Goal: Task Accomplishment & Management: Use online tool/utility

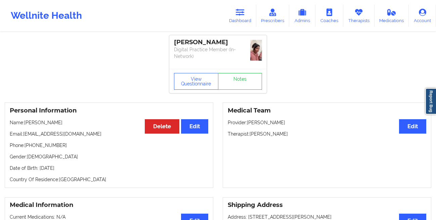
click at [239, 14] on icon at bounding box center [240, 12] width 9 height 7
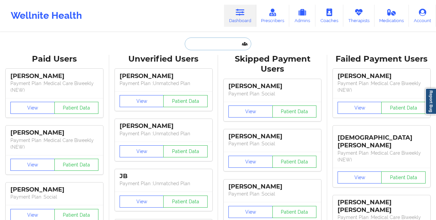
click at [191, 42] on input "text" at bounding box center [218, 44] width 66 height 13
paste input "[PERSON_NAME]"
type input "[PERSON_NAME]"
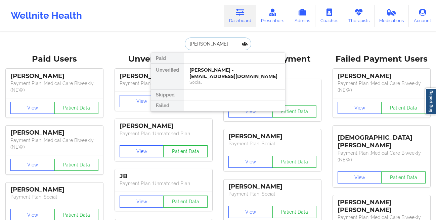
click at [196, 69] on div "[PERSON_NAME] - [EMAIL_ADDRESS][DOMAIN_NAME]" at bounding box center [234, 73] width 90 height 12
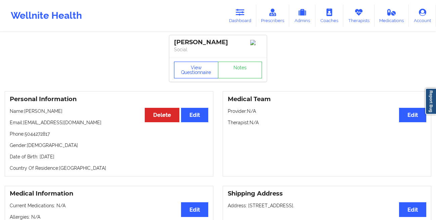
click at [190, 70] on button "View Questionnaire" at bounding box center [196, 70] width 44 height 17
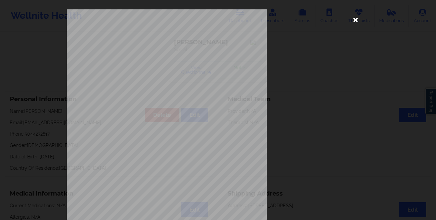
click at [355, 20] on icon at bounding box center [355, 19] width 11 height 11
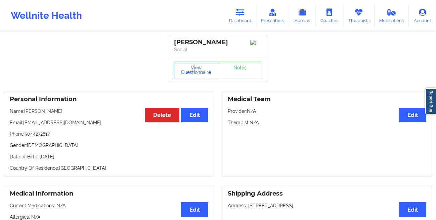
click at [179, 72] on button "View Questionnaire" at bounding box center [196, 70] width 44 height 17
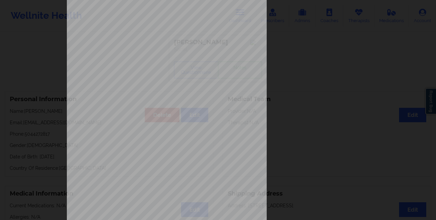
scroll to position [100, 0]
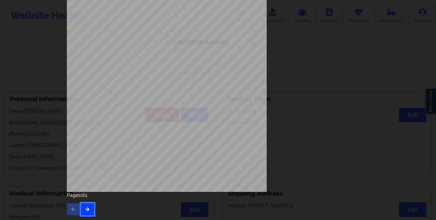
click at [90, 212] on button "button" at bounding box center [87, 210] width 13 height 12
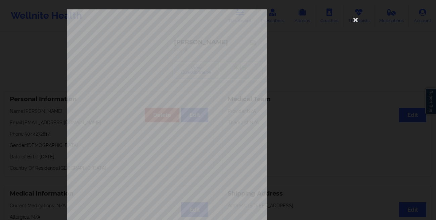
click at [22, 106] on div "Please feel free to provide us with any other additional details that have led …" at bounding box center [218, 110] width 436 height 220
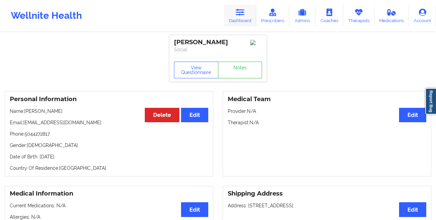
click at [239, 19] on link "Dashboard" at bounding box center [240, 16] width 32 height 22
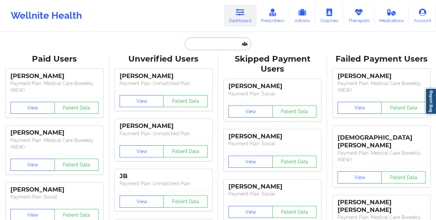
click at [193, 49] on input "text" at bounding box center [218, 44] width 66 height 13
paste input "[PERSON_NAME]"
type input "[PERSON_NAME]"
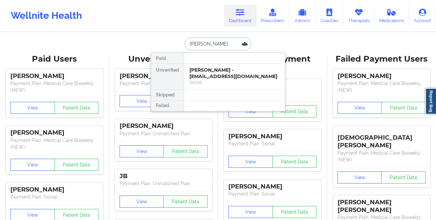
scroll to position [0, 5]
click at [195, 68] on div "[PERSON_NAME] - [EMAIL_ADDRESS][DOMAIN_NAME]" at bounding box center [234, 73] width 90 height 12
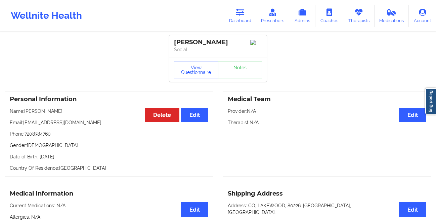
click at [186, 79] on button "View Questionnaire" at bounding box center [196, 70] width 44 height 17
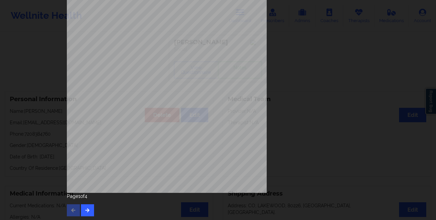
scroll to position [100, 0]
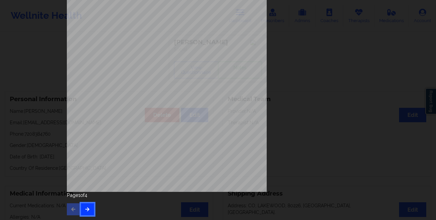
click at [86, 205] on button "button" at bounding box center [87, 210] width 13 height 12
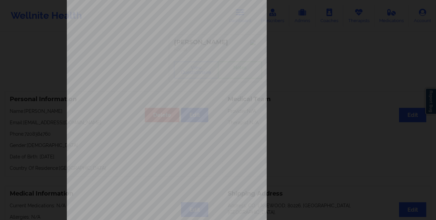
scroll to position [0, 0]
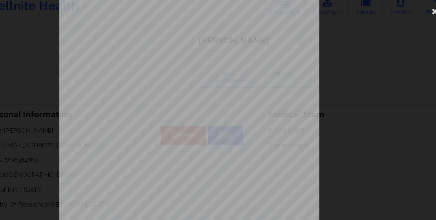
click at [49, 81] on div "commercial Insurance Member ID for patient 16656476000 Insurance company name d…" at bounding box center [218, 110] width 436 height 220
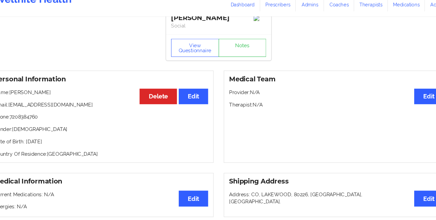
scroll to position [9, 0]
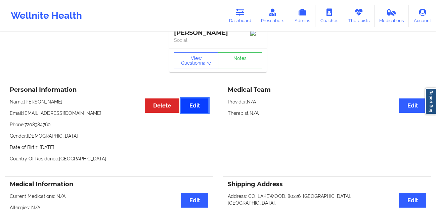
click at [194, 113] on button "Edit" at bounding box center [194, 106] width 27 height 14
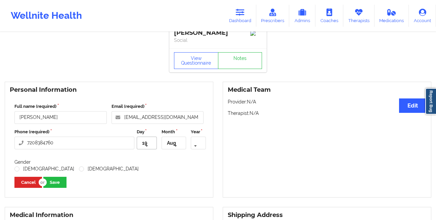
click at [148, 153] on icon at bounding box center [147, 146] width 10 height 12
click at [143, 167] on span "11" at bounding box center [145, 164] width 4 height 5
click at [175, 153] on icon at bounding box center [175, 146] width 10 height 12
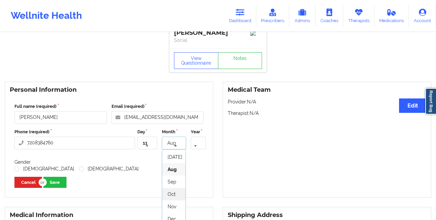
click at [172, 197] on span "Oct" at bounding box center [171, 194] width 8 height 5
click at [196, 153] on icon at bounding box center [195, 146] width 10 height 12
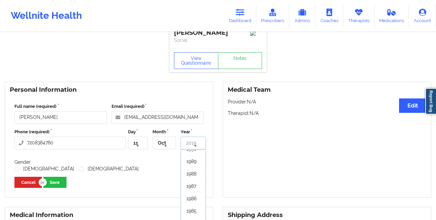
scroll to position [370, 0]
click at [190, 166] on div "1989" at bounding box center [193, 159] width 24 height 12
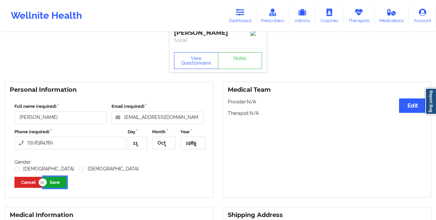
click at [61, 188] on button "Save" at bounding box center [54, 182] width 23 height 11
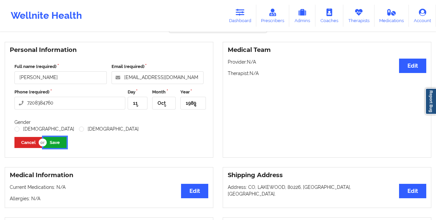
click at [60, 148] on button "Save" at bounding box center [54, 142] width 23 height 11
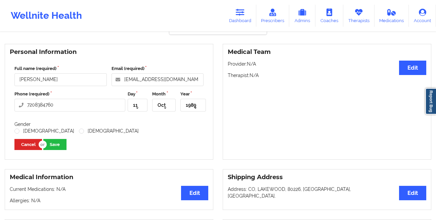
scroll to position [65, 0]
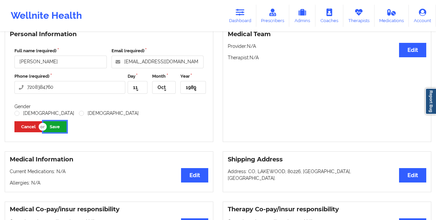
click at [61, 133] on button "Save" at bounding box center [54, 126] width 23 height 11
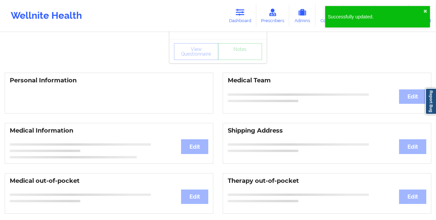
scroll to position [0, 0]
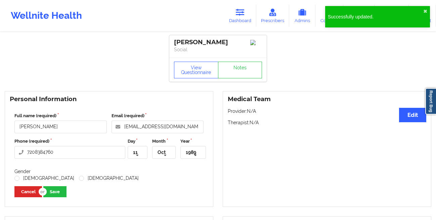
drag, startPoint x: 213, startPoint y: 51, endPoint x: 174, endPoint y: 40, distance: 40.7
click at [174, 40] on div "[PERSON_NAME]" at bounding box center [218, 43] width 88 height 8
copy div "[PERSON_NAME]"
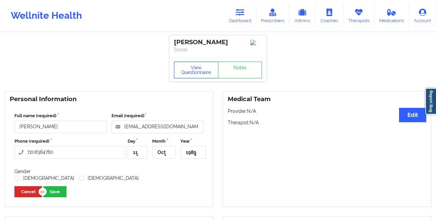
click at [189, 74] on button "View Questionnaire" at bounding box center [196, 70] width 44 height 17
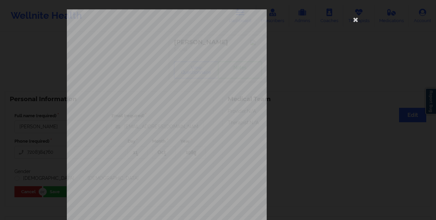
click at [21, 76] on div "commercial Insurance Member ID for patient 16656476000 Insurance company name d…" at bounding box center [218, 110] width 436 height 220
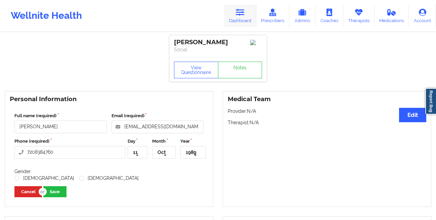
click at [239, 10] on icon at bounding box center [240, 12] width 9 height 7
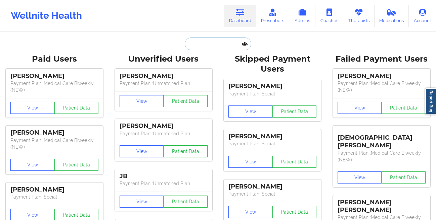
click at [197, 45] on input "text" at bounding box center [218, 44] width 66 height 13
paste input "[PERSON_NAME]"
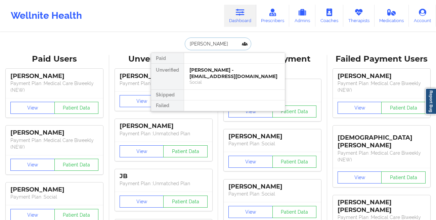
type input "[PERSON_NAME]"
click at [205, 73] on div "[PERSON_NAME] - [PERSON_NAME][EMAIL_ADDRESS][DOMAIN_NAME]" at bounding box center [234, 73] width 90 height 12
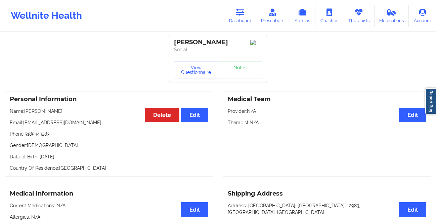
click at [187, 79] on button "View Questionnaire" at bounding box center [196, 70] width 44 height 17
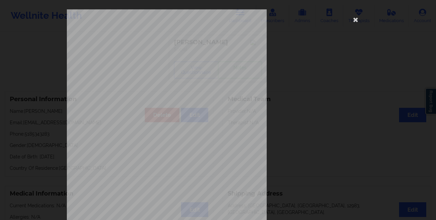
scroll to position [100, 0]
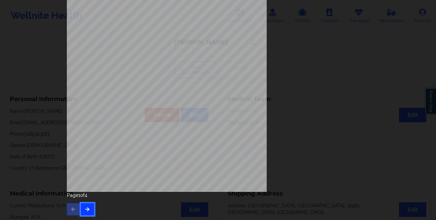
click at [91, 212] on button "button" at bounding box center [87, 210] width 13 height 12
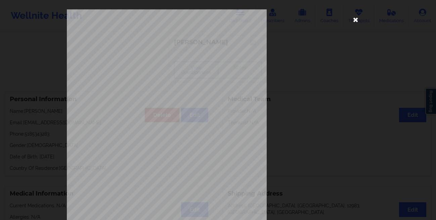
click at [352, 22] on icon at bounding box center [355, 19] width 11 height 11
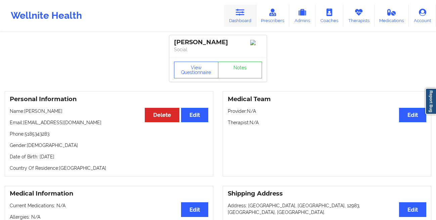
click at [241, 9] on icon at bounding box center [240, 12] width 9 height 7
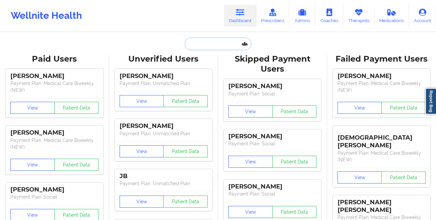
click at [224, 42] on input "text" at bounding box center [218, 44] width 66 height 13
paste input "[PERSON_NAME]"
type input "[PERSON_NAME]"
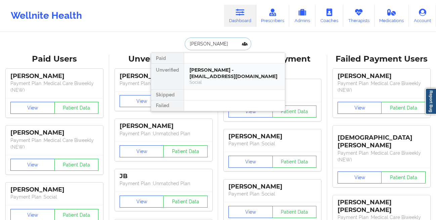
click at [214, 71] on div "[PERSON_NAME] - [EMAIL_ADDRESS][DOMAIN_NAME]" at bounding box center [234, 73] width 90 height 12
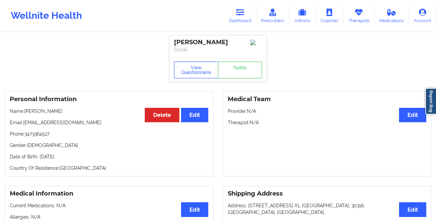
click at [195, 71] on button "View Questionnaire" at bounding box center [196, 70] width 44 height 17
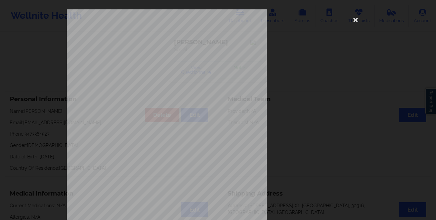
scroll to position [100, 0]
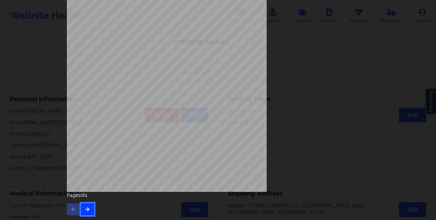
click at [85, 208] on icon "button" at bounding box center [88, 209] width 6 height 4
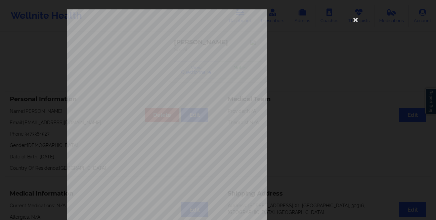
click at [43, 102] on div "commercial Insurance Member ID for patient 40699458700 Insurance company name d…" at bounding box center [218, 110] width 436 height 220
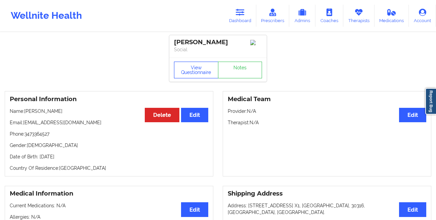
click at [187, 68] on button "View Questionnaire" at bounding box center [196, 70] width 44 height 17
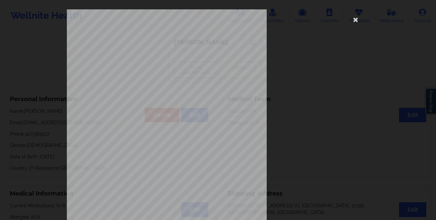
click at [49, 151] on div "commercial Insurance Member ID for patient 40699458700 Insurance company name d…" at bounding box center [218, 110] width 436 height 220
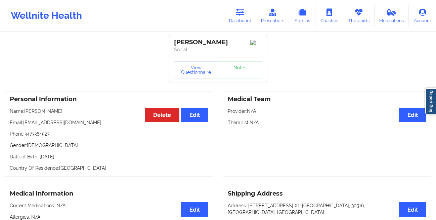
drag, startPoint x: 86, startPoint y: 158, endPoint x: 39, endPoint y: 158, distance: 46.6
click at [39, 158] on p "Date of Birth: [DEMOGRAPHIC_DATA]" at bounding box center [109, 157] width 198 height 7
copy p "[DATE]"
click at [235, 15] on link "Dashboard" at bounding box center [240, 16] width 32 height 22
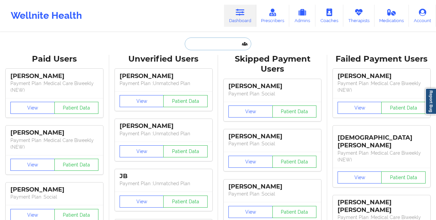
click at [194, 43] on input "text" at bounding box center [218, 44] width 66 height 13
paste input "[PERSON_NAME]"
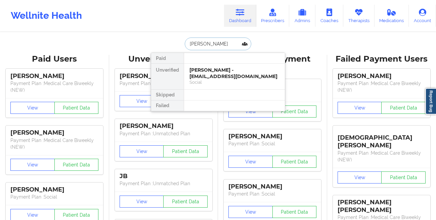
type input "[PERSON_NAME]"
click at [207, 75] on div "[PERSON_NAME] - [EMAIL_ADDRESS][DOMAIN_NAME]" at bounding box center [234, 73] width 90 height 12
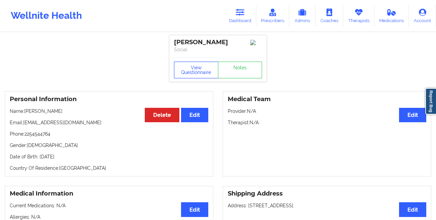
click at [185, 75] on button "View Questionnaire" at bounding box center [196, 70] width 44 height 17
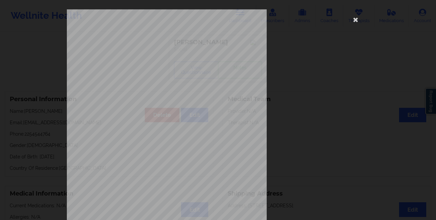
scroll to position [100, 0]
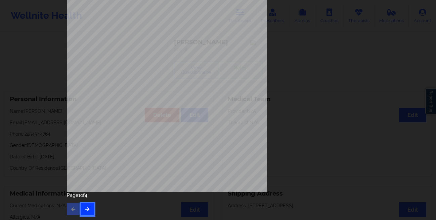
click at [86, 208] on icon "button" at bounding box center [88, 209] width 6 height 4
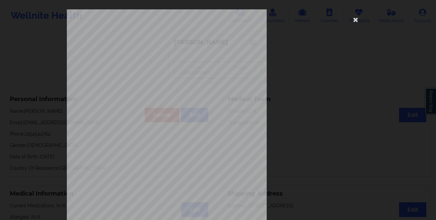
scroll to position [3, 0]
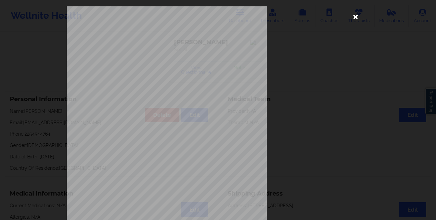
click at [354, 21] on icon at bounding box center [355, 16] width 11 height 11
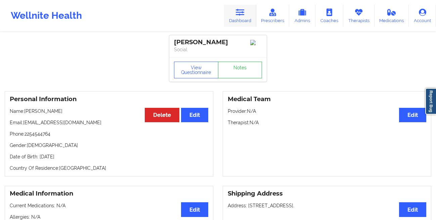
click at [245, 18] on link "Dashboard" at bounding box center [240, 16] width 32 height 22
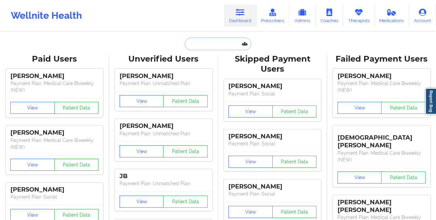
click at [199, 43] on input "text" at bounding box center [218, 44] width 66 height 13
paste input "[PERSON_NAME]"
type input "[PERSON_NAME]"
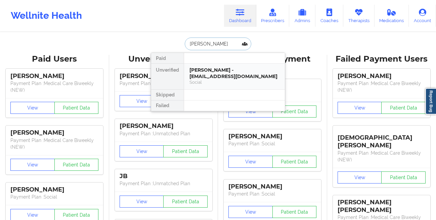
click at [199, 76] on div "[PERSON_NAME] - [EMAIL_ADDRESS][DOMAIN_NAME]" at bounding box center [234, 73] width 90 height 12
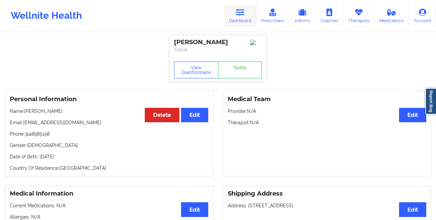
click at [239, 17] on link "Dashboard" at bounding box center [240, 16] width 32 height 22
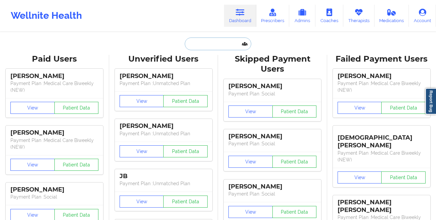
click at [211, 40] on input "text" at bounding box center [218, 44] width 66 height 13
paste input "[PERSON_NAME]"
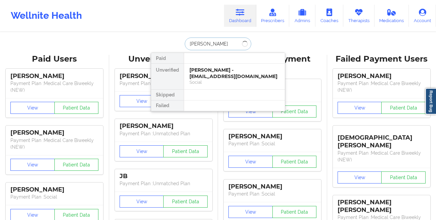
type input "[PERSON_NAME]"
click at [201, 76] on div "[PERSON_NAME] - [EMAIL_ADDRESS][DOMAIN_NAME]" at bounding box center [234, 73] width 90 height 12
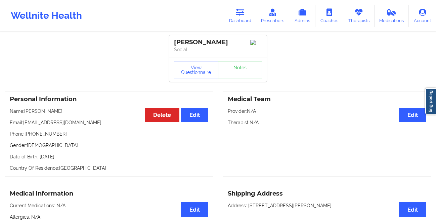
click at [235, 19] on link "Dashboard" at bounding box center [240, 16] width 32 height 22
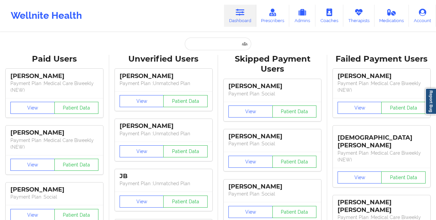
click at [207, 42] on input "text" at bounding box center [218, 44] width 66 height 13
paste input "[PERSON_NAME]"
type input "[PERSON_NAME]"
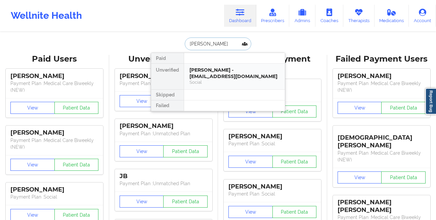
click at [203, 70] on div "[PERSON_NAME] - [EMAIL_ADDRESS][DOMAIN_NAME]" at bounding box center [234, 73] width 90 height 12
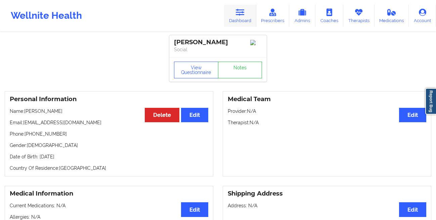
click at [239, 15] on icon at bounding box center [240, 12] width 9 height 7
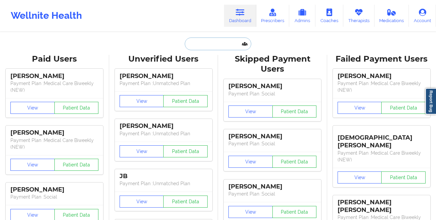
click at [219, 45] on input "text" at bounding box center [218, 44] width 66 height 13
paste input "[PERSON_NAME]"
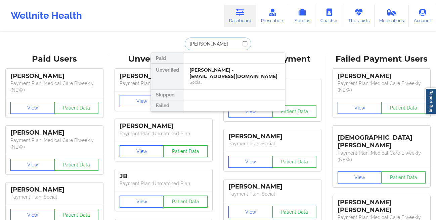
type input "[PERSON_NAME]"
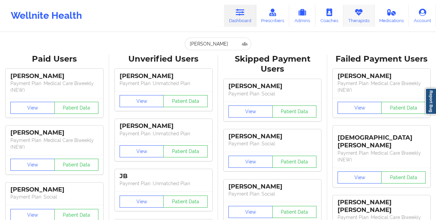
click at [363, 13] on icon at bounding box center [358, 12] width 9 height 7
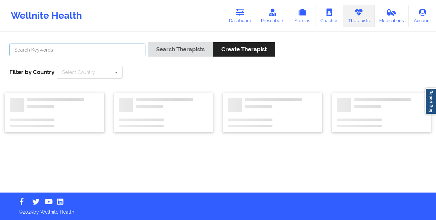
click at [128, 49] on input "text" at bounding box center [77, 50] width 136 height 13
paste input "[PERSON_NAME]"
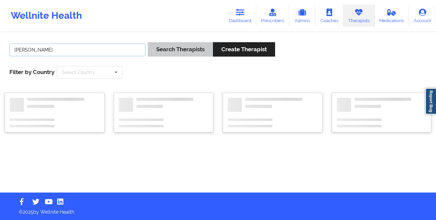
type input "[PERSON_NAME]"
click at [158, 51] on button "Search Therapists" at bounding box center [180, 49] width 65 height 14
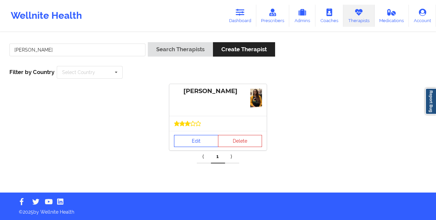
click at [183, 142] on link "Edit" at bounding box center [196, 141] width 44 height 12
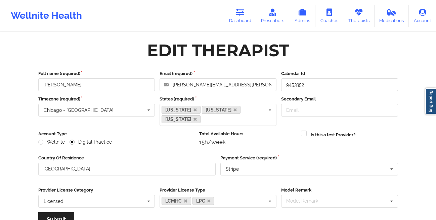
scroll to position [90, 0]
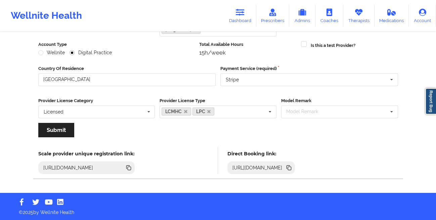
click at [290, 166] on icon at bounding box center [287, 167] width 3 height 3
click at [291, 169] on icon at bounding box center [289, 168] width 3 height 3
click at [290, 168] on icon at bounding box center [287, 167] width 3 height 3
click at [245, 17] on link "Dashboard" at bounding box center [240, 16] width 32 height 22
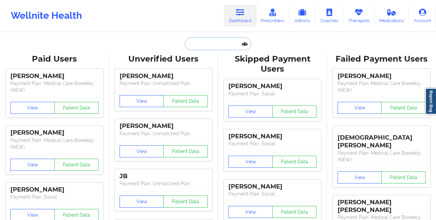
click at [194, 47] on input "text" at bounding box center [218, 44] width 66 height 13
paste input "ZAIN HAQ"
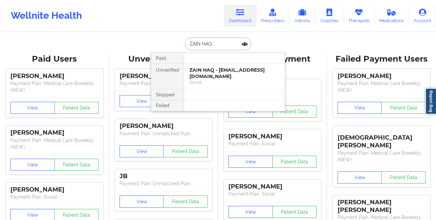
click at [217, 40] on input "ZAIN HAQ" at bounding box center [218, 44] width 66 height 13
paste input "[PERSON_NAME]"
type input "[PERSON_NAME]"
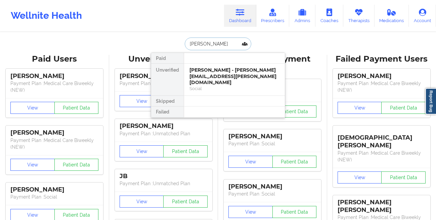
click at [200, 72] on div "[PERSON_NAME] - [PERSON_NAME][EMAIL_ADDRESS][PERSON_NAME][DOMAIN_NAME]" at bounding box center [234, 76] width 90 height 19
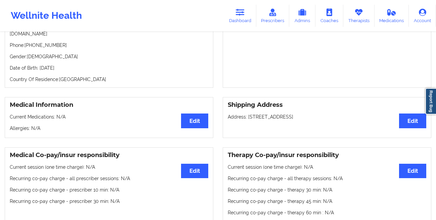
scroll to position [24, 0]
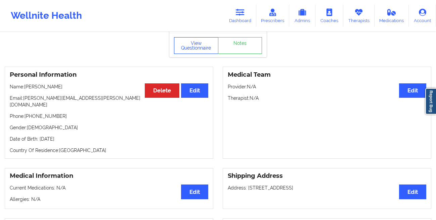
click at [186, 51] on button "View Questionnaire" at bounding box center [196, 45] width 44 height 17
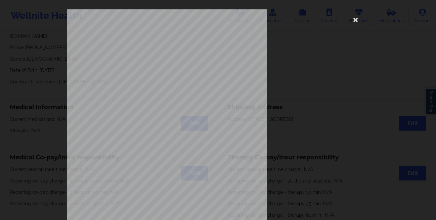
scroll to position [100, 0]
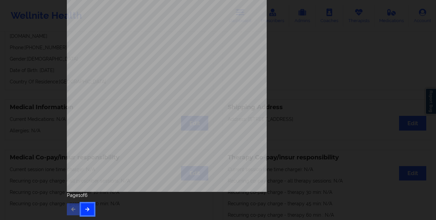
click at [84, 206] on button "button" at bounding box center [87, 210] width 13 height 12
click at [86, 208] on icon "button" at bounding box center [88, 209] width 6 height 4
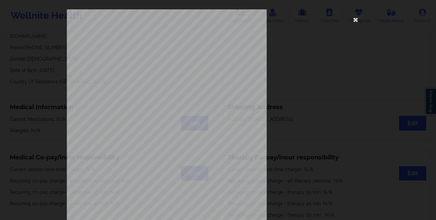
click at [18, 127] on div "Insurance Member ID for patient 12054058420 Insurance company name details by p…" at bounding box center [218, 110] width 436 height 220
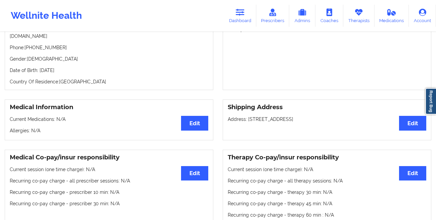
drag, startPoint x: 83, startPoint y: 68, endPoint x: 39, endPoint y: 65, distance: 43.8
click at [39, 67] on p "Date of Birth: [DEMOGRAPHIC_DATA]" at bounding box center [109, 70] width 198 height 7
copy p "[DATE]"
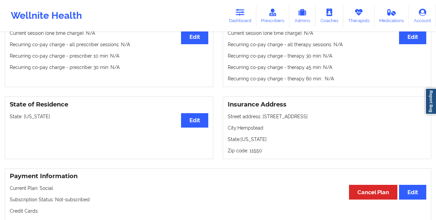
scroll to position [58, 0]
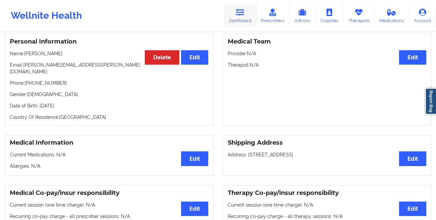
click at [232, 14] on link "Dashboard" at bounding box center [240, 16] width 32 height 22
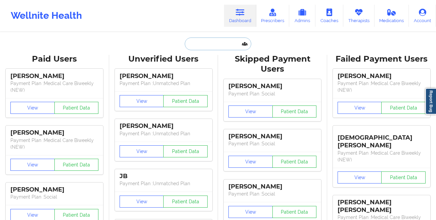
click at [207, 42] on input "text" at bounding box center [218, 44] width 66 height 13
paste input "[PERSON_NAME]"
type input "[PERSON_NAME]"
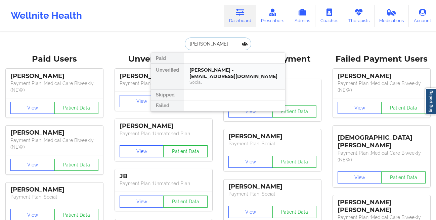
click at [202, 71] on div "[PERSON_NAME] - [EMAIL_ADDRESS][DOMAIN_NAME]" at bounding box center [234, 73] width 90 height 12
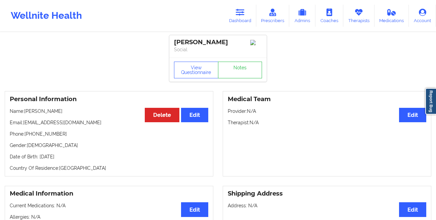
drag, startPoint x: 81, startPoint y: 162, endPoint x: 39, endPoint y: 162, distance: 41.6
click at [39, 160] on p "Date of Birth: [DEMOGRAPHIC_DATA]" at bounding box center [109, 157] width 198 height 7
copy p "[DATE]"
click at [182, 77] on button "View Questionnaire" at bounding box center [196, 70] width 44 height 17
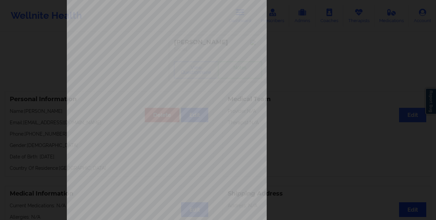
scroll to position [100, 0]
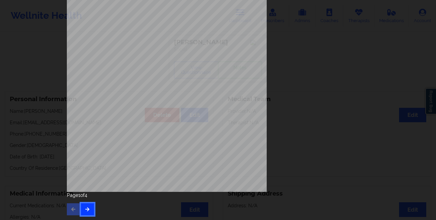
click at [88, 206] on button "button" at bounding box center [87, 210] width 13 height 12
click at [87, 207] on button "button" at bounding box center [87, 210] width 13 height 12
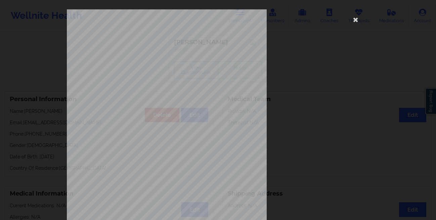
click at [308, 72] on div "commercial Insurance Member ID for patient This patient has not provided his Me…" at bounding box center [218, 150] width 302 height 283
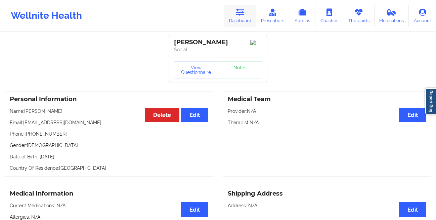
click at [237, 11] on icon at bounding box center [240, 12] width 9 height 7
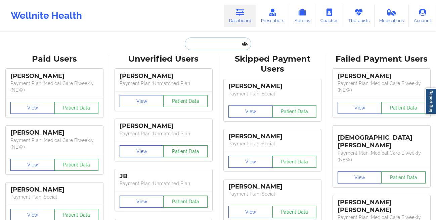
click at [198, 46] on input "text" at bounding box center [218, 44] width 66 height 13
paste input "[PERSON_NAME]"
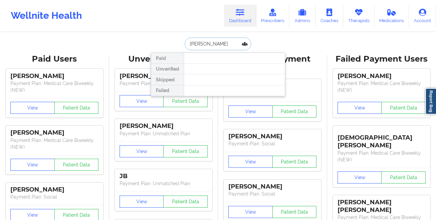
click at [213, 43] on input "[PERSON_NAME]" at bounding box center [218, 44] width 66 height 13
type input "[PERSON_NAME]"
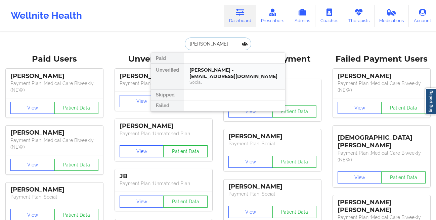
click at [209, 79] on div "[PERSON_NAME] - [EMAIL_ADDRESS][DOMAIN_NAME]" at bounding box center [234, 73] width 90 height 12
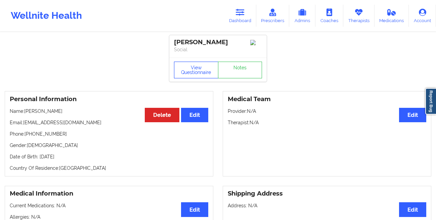
click at [186, 76] on button "View Questionnaire" at bounding box center [196, 70] width 44 height 17
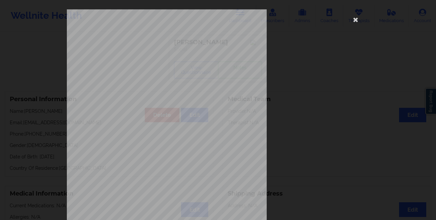
scroll to position [100, 0]
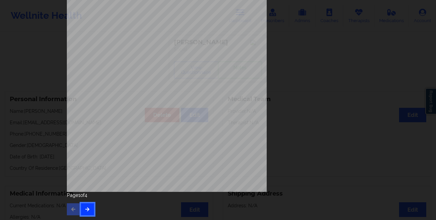
click at [86, 204] on button "button" at bounding box center [87, 210] width 13 height 12
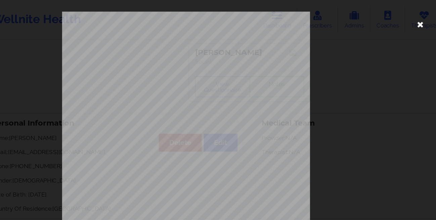
click at [351, 21] on icon at bounding box center [355, 19] width 11 height 11
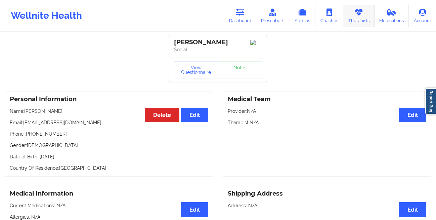
click at [353, 15] on link "Therapists" at bounding box center [358, 16] width 31 height 22
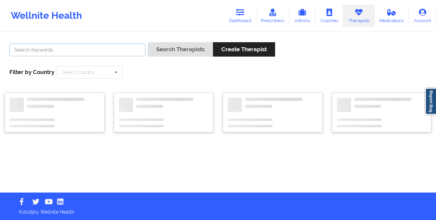
click at [123, 52] on input "text" at bounding box center [77, 50] width 136 height 13
paste input "[PERSON_NAME]"
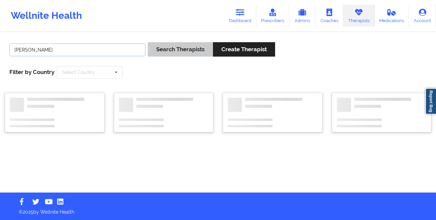
type input "[PERSON_NAME]"
click at [157, 53] on button "Search Therapists" at bounding box center [180, 49] width 65 height 14
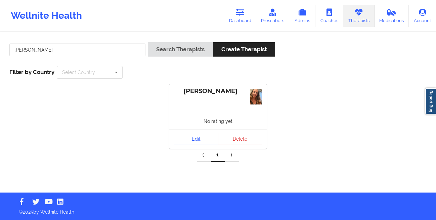
click at [190, 138] on link "Edit" at bounding box center [196, 139] width 44 height 12
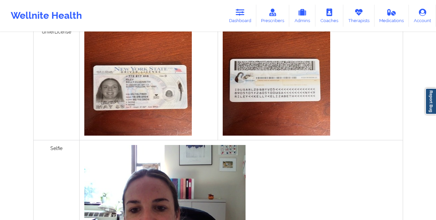
scroll to position [184, 0]
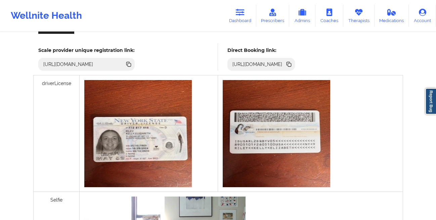
click at [291, 65] on icon at bounding box center [289, 64] width 3 height 3
click at [237, 18] on link "Dashboard" at bounding box center [240, 16] width 32 height 22
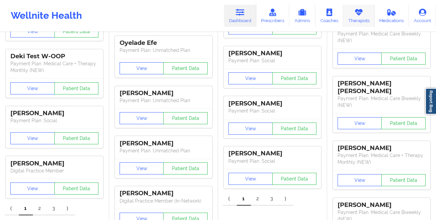
click at [356, 17] on link "Therapists" at bounding box center [358, 16] width 31 height 22
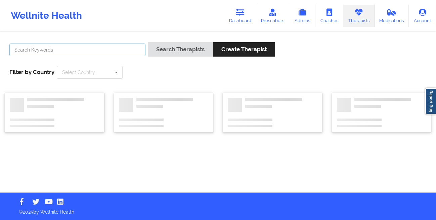
click at [113, 50] on input "text" at bounding box center [77, 50] width 136 height 13
paste input "[PERSON_NAME]"
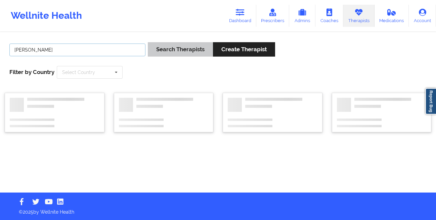
type input "[PERSON_NAME]"
click at [154, 55] on button "Search Therapists" at bounding box center [180, 49] width 65 height 14
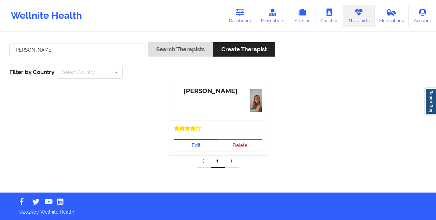
click at [194, 150] on link "Edit" at bounding box center [196, 146] width 44 height 12
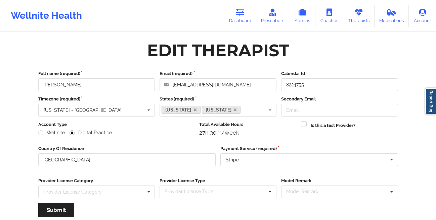
scroll to position [80, 0]
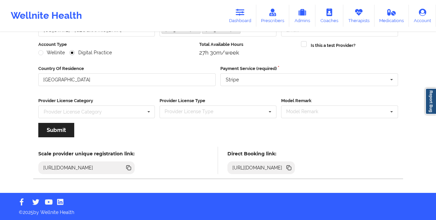
click at [292, 170] on icon at bounding box center [288, 167] width 7 height 7
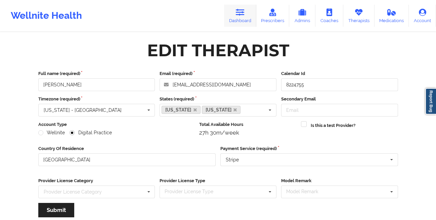
click at [241, 12] on icon at bounding box center [240, 12] width 9 height 7
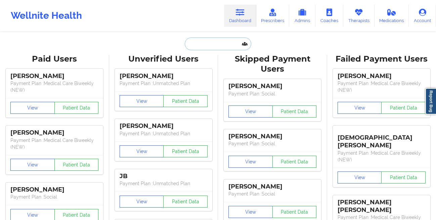
click at [215, 39] on input "text" at bounding box center [218, 44] width 66 height 13
paste input "[PERSON_NAME]"
type input "[PERSON_NAME]"
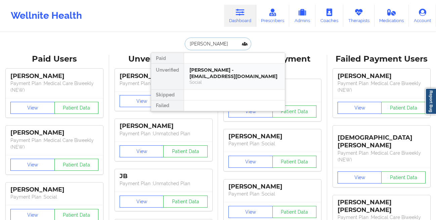
click at [214, 68] on div "[PERSON_NAME] - [EMAIL_ADDRESS][DOMAIN_NAME]" at bounding box center [234, 73] width 90 height 12
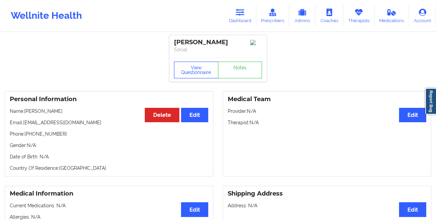
click at [188, 70] on button "View Questionnaire" at bounding box center [196, 70] width 44 height 17
click at [242, 15] on icon at bounding box center [240, 12] width 9 height 7
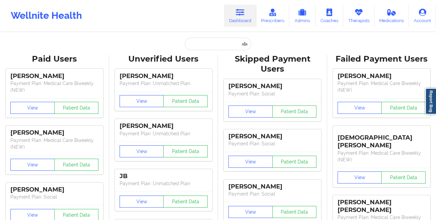
click at [193, 47] on input "text" at bounding box center [218, 44] width 66 height 13
paste input "[PERSON_NAME]"
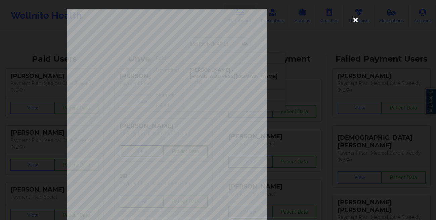
type input "[PERSON_NAME]"
click at [352, 18] on icon at bounding box center [355, 19] width 11 height 11
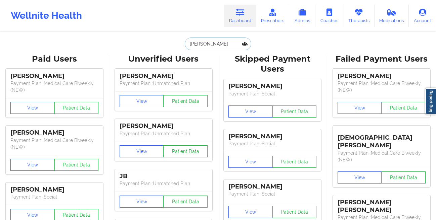
click at [203, 46] on input "[PERSON_NAME]" at bounding box center [218, 44] width 66 height 13
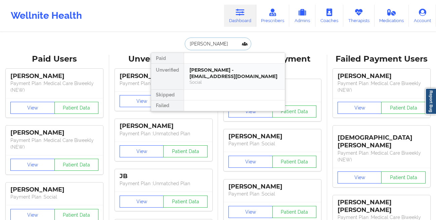
click at [206, 79] on div "[PERSON_NAME] - [EMAIL_ADDRESS][DOMAIN_NAME]" at bounding box center [234, 73] width 90 height 12
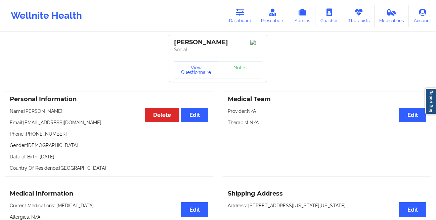
click at [182, 74] on button "View Questionnaire" at bounding box center [196, 70] width 44 height 17
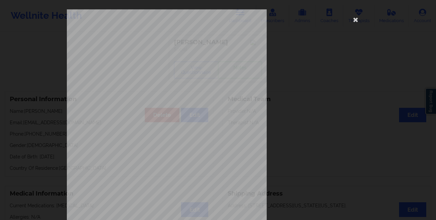
scroll to position [100, 0]
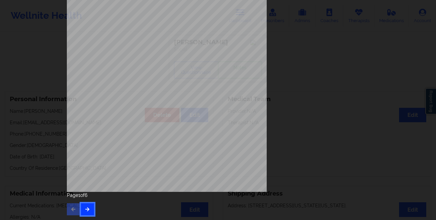
click at [86, 208] on icon "button" at bounding box center [88, 209] width 6 height 4
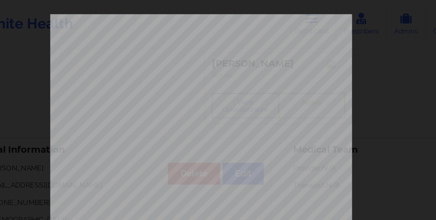
click at [298, 32] on div "Insurance Member ID for patient JLJ736623313 Insurance company name details by …" at bounding box center [218, 150] width 302 height 283
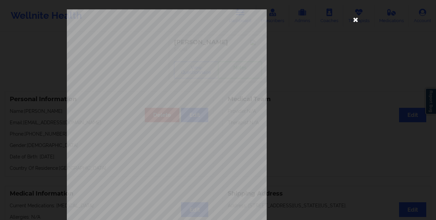
click at [352, 19] on icon at bounding box center [355, 19] width 11 height 11
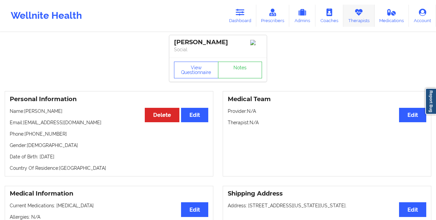
click at [354, 17] on link "Therapists" at bounding box center [358, 16] width 31 height 22
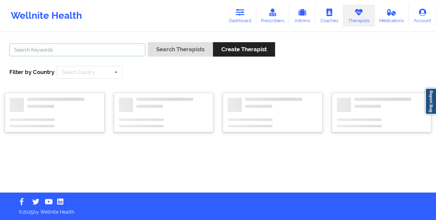
click at [96, 55] on input "text" at bounding box center [77, 50] width 136 height 13
paste input "[PERSON_NAME]"
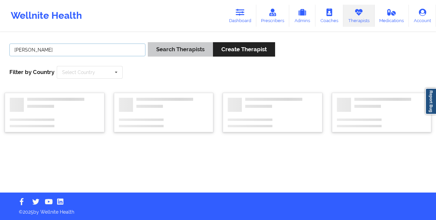
type input "[PERSON_NAME]"
click at [156, 50] on button "Search Therapists" at bounding box center [180, 49] width 65 height 14
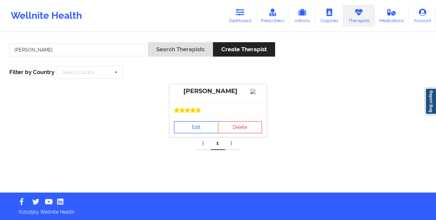
click at [193, 133] on link "Edit" at bounding box center [196, 127] width 44 height 12
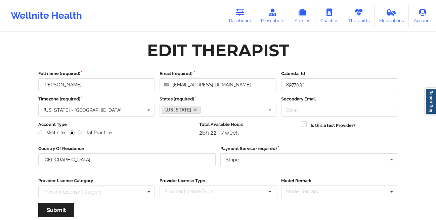
scroll to position [80, 0]
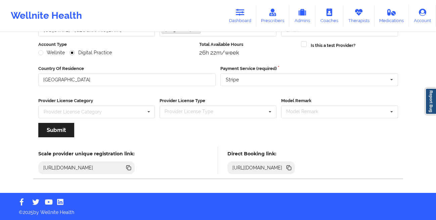
click at [291, 170] on icon at bounding box center [289, 168] width 3 height 3
click at [354, 17] on link "Therapists" at bounding box center [358, 16] width 31 height 22
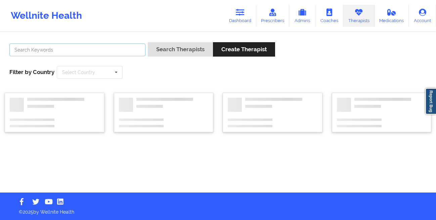
click at [115, 51] on input "text" at bounding box center [77, 50] width 136 height 13
paste input "[PERSON_NAME]"
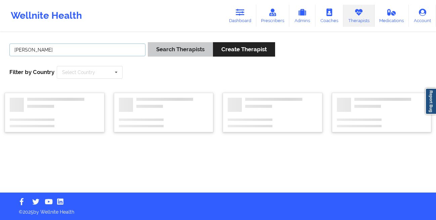
type input "[PERSON_NAME]"
click at [158, 50] on button "Search Therapists" at bounding box center [180, 49] width 65 height 14
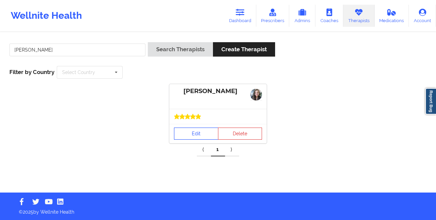
click at [188, 137] on link "Edit" at bounding box center [196, 134] width 44 height 12
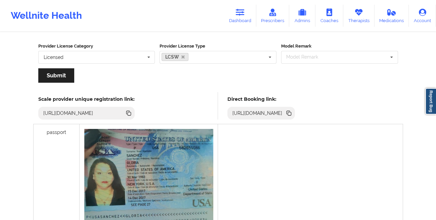
scroll to position [135, 0]
click at [291, 115] on icon at bounding box center [289, 114] width 3 height 3
click at [241, 18] on link "Dashboard" at bounding box center [240, 16] width 32 height 22
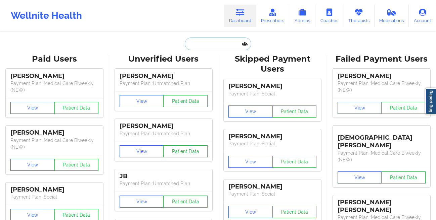
click at [202, 48] on input "text" at bounding box center [218, 44] width 66 height 13
paste input "[PERSON_NAME]"
type input "[PERSON_NAME]"
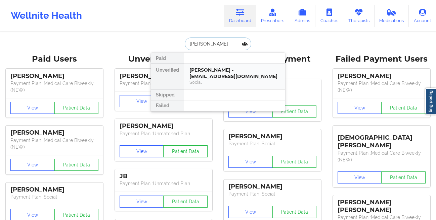
click at [196, 72] on div "[PERSON_NAME] - [EMAIL_ADDRESS][DOMAIN_NAME]" at bounding box center [234, 73] width 90 height 12
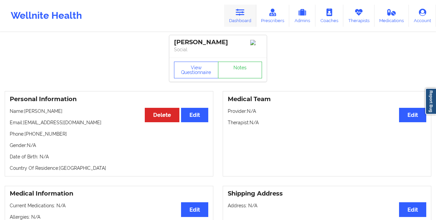
click at [248, 19] on link "Dashboard" at bounding box center [240, 16] width 32 height 22
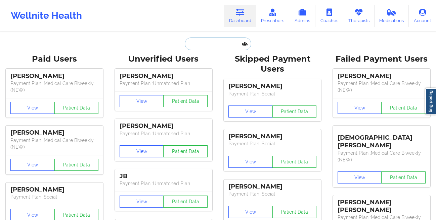
click at [205, 43] on input "text" at bounding box center [218, 44] width 66 height 13
paste input "[PERSON_NAME]"
type input "[PERSON_NAME]"
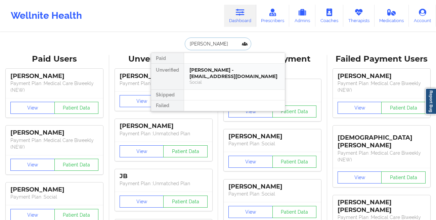
click at [200, 70] on div "[PERSON_NAME] - [EMAIL_ADDRESS][DOMAIN_NAME]" at bounding box center [234, 73] width 90 height 12
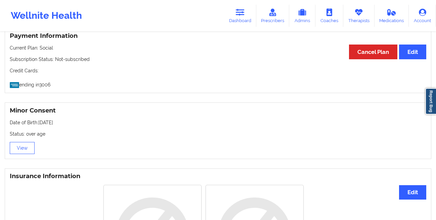
scroll to position [281, 0]
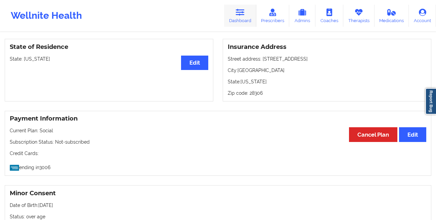
click at [234, 19] on link "Dashboard" at bounding box center [240, 16] width 32 height 22
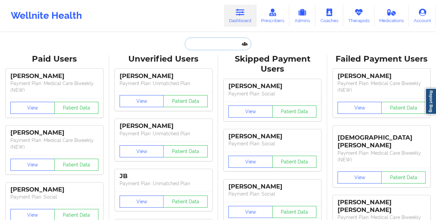
click at [203, 49] on input "text" at bounding box center [218, 44] width 66 height 13
paste input "[PHONE_NUMBER]"
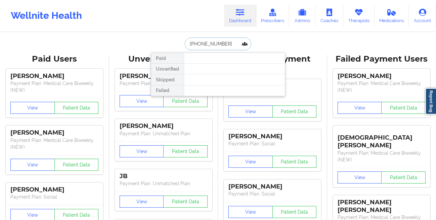
paste input "[PERSON_NAME]"
type input "[PERSON_NAME]"
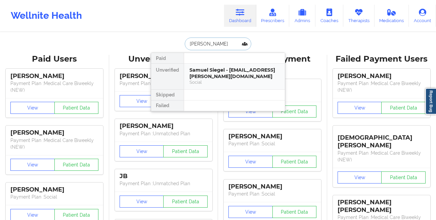
click at [209, 72] on div "Samuel Siegel - [EMAIL_ADDRESS][PERSON_NAME][DOMAIN_NAME]" at bounding box center [234, 73] width 90 height 12
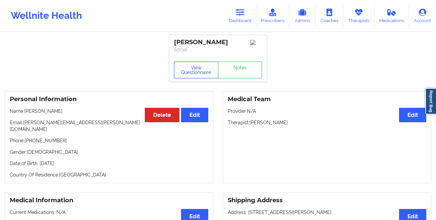
click at [182, 76] on button "View Questionnaire" at bounding box center [196, 70] width 44 height 17
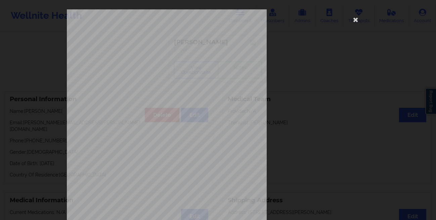
scroll to position [100, 0]
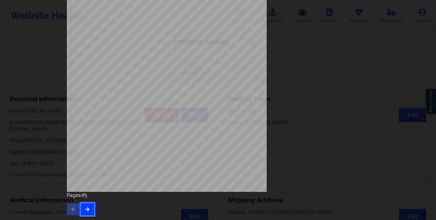
click at [85, 206] on button "button" at bounding box center [87, 210] width 13 height 12
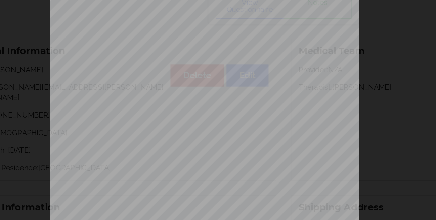
scroll to position [0, 0]
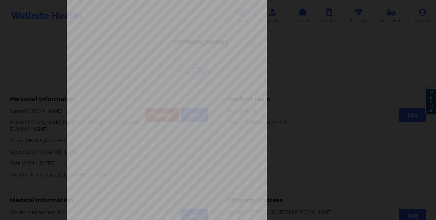
click at [31, 137] on div "Insurance company type details by patient commercial Insurance Member ID for pa…" at bounding box center [218, 110] width 436 height 220
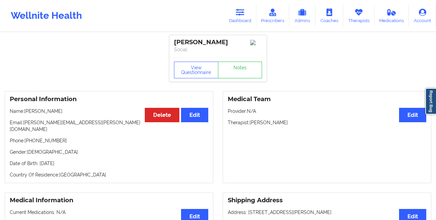
drag, startPoint x: 80, startPoint y: 158, endPoint x: 38, endPoint y: 159, distance: 42.0
click at [38, 160] on p "Date of Birth: [DEMOGRAPHIC_DATA]" at bounding box center [109, 163] width 198 height 7
copy p "[DATE]"
click at [236, 20] on link "Dashboard" at bounding box center [240, 16] width 32 height 22
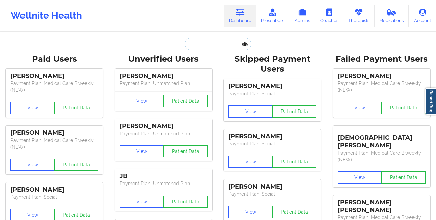
click at [190, 45] on input "text" at bounding box center [218, 44] width 66 height 13
paste input "[PERSON_NAME] [PERSON_NAME]"
type input "[PERSON_NAME] [PERSON_NAME]"
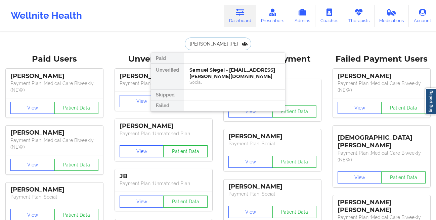
scroll to position [0, 7]
click at [202, 72] on div "[PERSON_NAME] [PERSON_NAME] - [EMAIL_ADDRESS][DOMAIN_NAME]" at bounding box center [234, 73] width 90 height 12
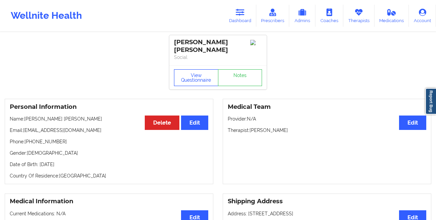
click at [202, 72] on button "View Questionnaire" at bounding box center [196, 77] width 44 height 17
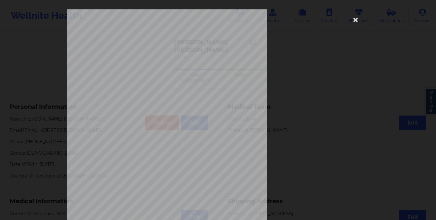
scroll to position [100, 0]
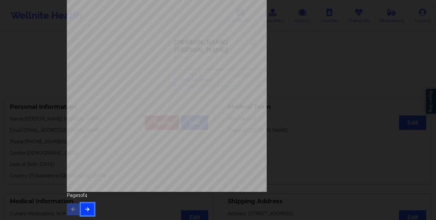
click at [86, 209] on icon "button" at bounding box center [88, 209] width 6 height 4
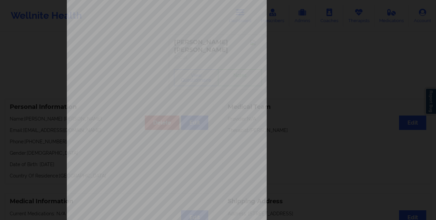
scroll to position [22, 0]
click at [307, 90] on div "Back cover of insurance image Insurance company type details by patient commerc…" at bounding box center [218, 128] width 302 height 283
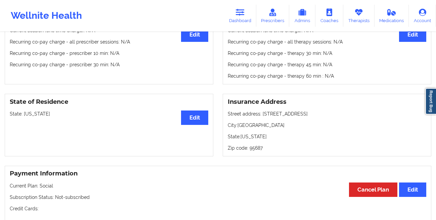
scroll to position [0, 0]
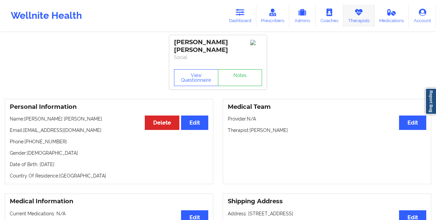
click at [357, 13] on icon at bounding box center [358, 12] width 9 height 7
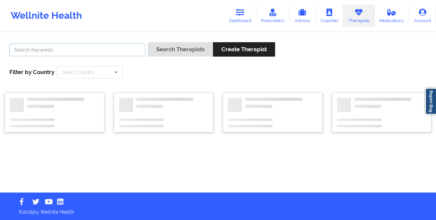
click at [110, 51] on input "text" at bounding box center [77, 50] width 136 height 13
paste input "Vitus Onusuru"
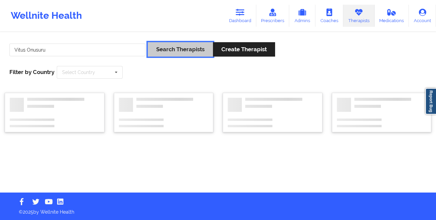
click at [160, 48] on button "Search Therapists" at bounding box center [180, 49] width 65 height 14
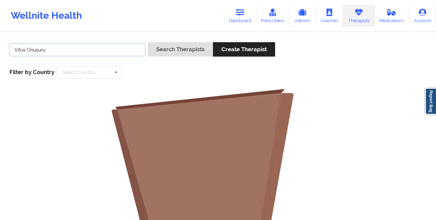
click at [87, 52] on input "Vitus Onusuru" at bounding box center [77, 50] width 136 height 13
type input "Vitus"
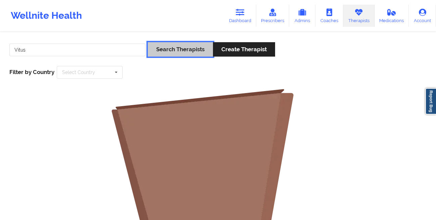
click at [162, 51] on button "Search Therapists" at bounding box center [180, 49] width 65 height 14
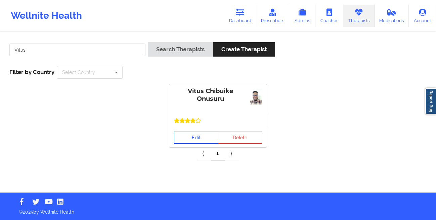
click at [181, 133] on link "Edit" at bounding box center [196, 138] width 44 height 12
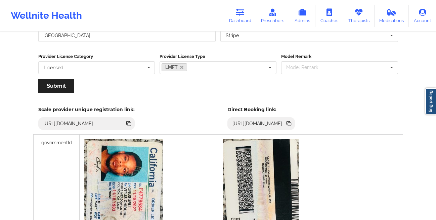
scroll to position [124, 0]
click at [292, 125] on icon at bounding box center [288, 123] width 7 height 7
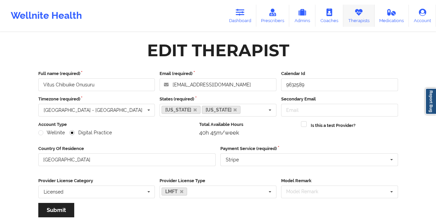
click at [355, 13] on icon at bounding box center [358, 12] width 9 height 7
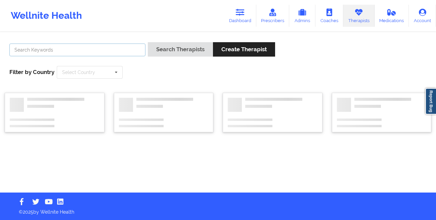
click at [109, 46] on input "text" at bounding box center [77, 50] width 136 height 13
paste input "[PERSON_NAME]"
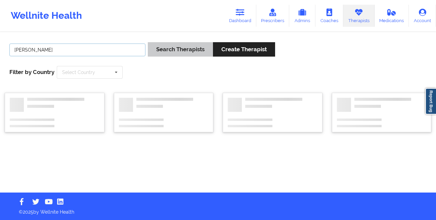
type input "[PERSON_NAME]"
click at [167, 49] on button "Search Therapists" at bounding box center [180, 49] width 65 height 14
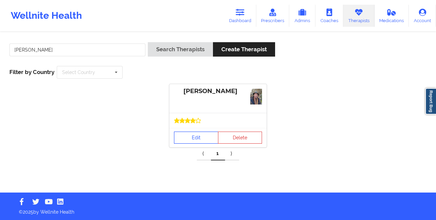
click at [188, 139] on link "Edit" at bounding box center [196, 138] width 44 height 12
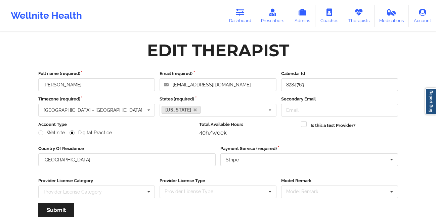
scroll to position [80, 0]
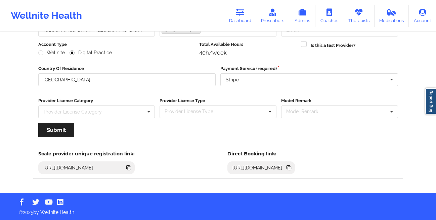
click at [291, 169] on icon at bounding box center [289, 168] width 3 height 3
click at [242, 18] on link "Dashboard" at bounding box center [240, 16] width 32 height 22
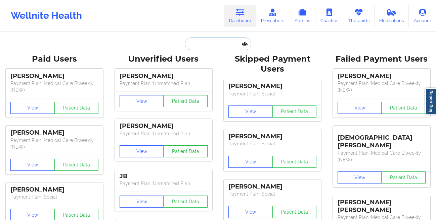
click at [196, 43] on input "text" at bounding box center [218, 44] width 66 height 13
paste input "[PERSON_NAME]"
type input "[PERSON_NAME]"
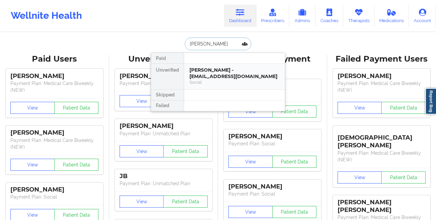
click at [193, 73] on div "[PERSON_NAME] - [EMAIL_ADDRESS][DOMAIN_NAME]" at bounding box center [234, 73] width 90 height 12
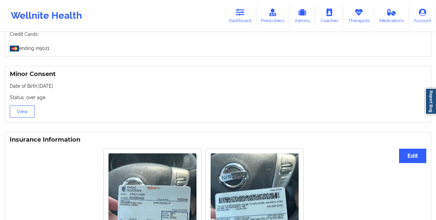
scroll to position [411, 0]
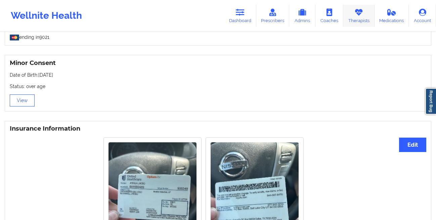
click at [358, 20] on link "Therapists" at bounding box center [358, 16] width 31 height 22
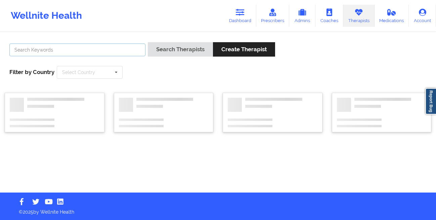
click at [94, 47] on input "text" at bounding box center [77, 50] width 136 height 13
paste input "[PERSON_NAME]"
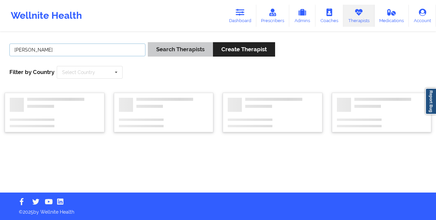
type input "[PERSON_NAME]"
click at [165, 53] on button "Search Therapists" at bounding box center [180, 49] width 65 height 14
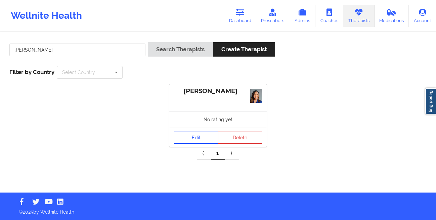
click at [189, 135] on link "Edit" at bounding box center [196, 138] width 44 height 12
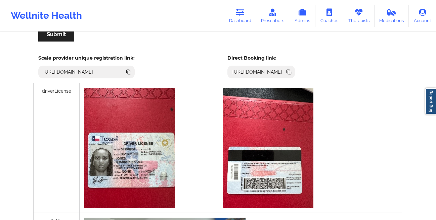
scroll to position [176, 0]
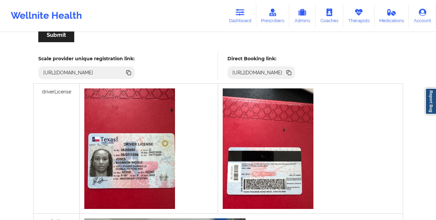
click at [291, 74] on icon at bounding box center [289, 73] width 3 height 3
